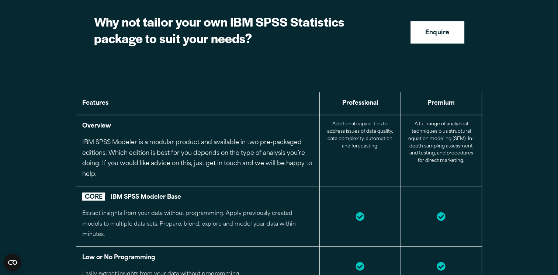
scroll to position [688, 0]
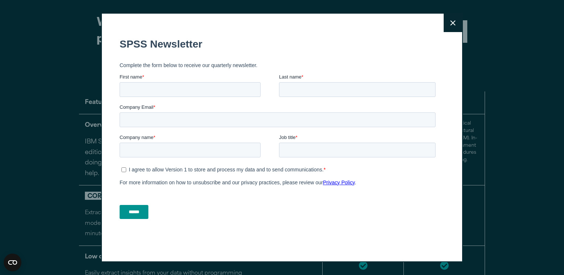
click at [453, 22] on button "Close" at bounding box center [452, 23] width 18 height 18
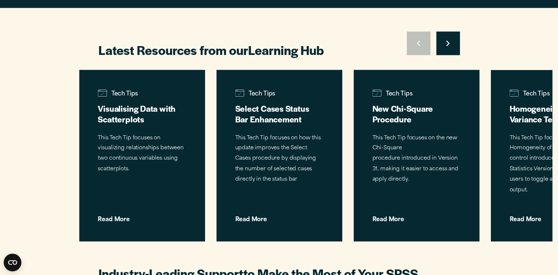
scroll to position [1563, 0]
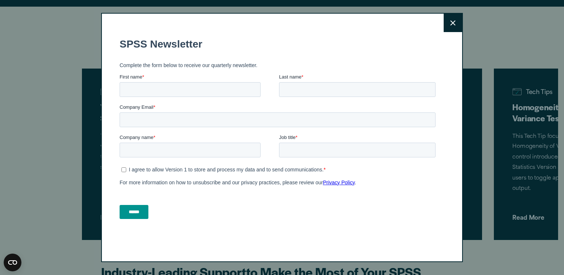
click at [450, 27] on button "Close" at bounding box center [452, 23] width 18 height 18
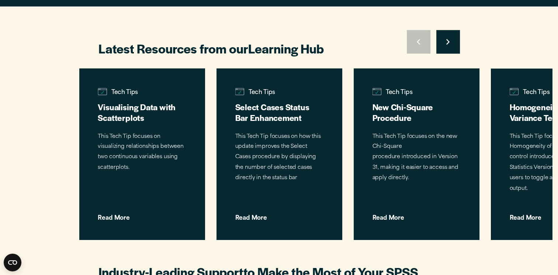
click at [487, 248] on div "Latest Resources from our Learning Hub Move to previous slide Move to next slid…" at bounding box center [279, 252] width 558 height 490
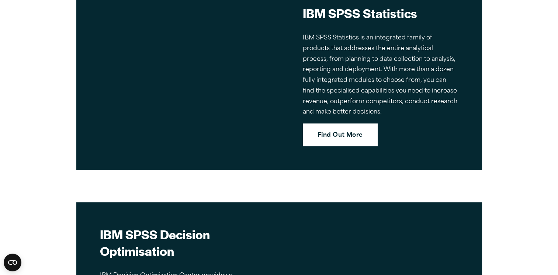
scroll to position [2354, 0]
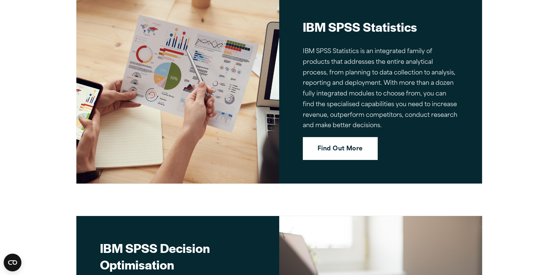
click at [351, 137] on link "Find Out More" at bounding box center [340, 148] width 75 height 23
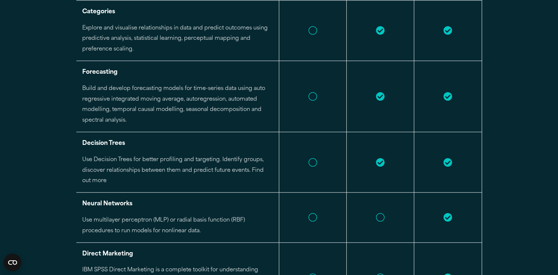
scroll to position [1421, 0]
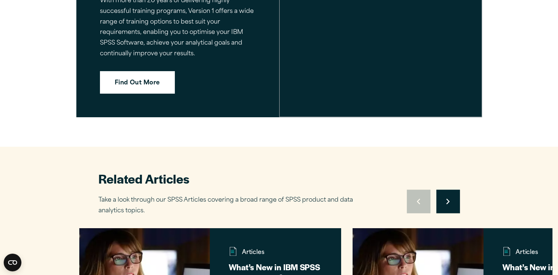
scroll to position [1440, 0]
